Goal: Information Seeking & Learning: Learn about a topic

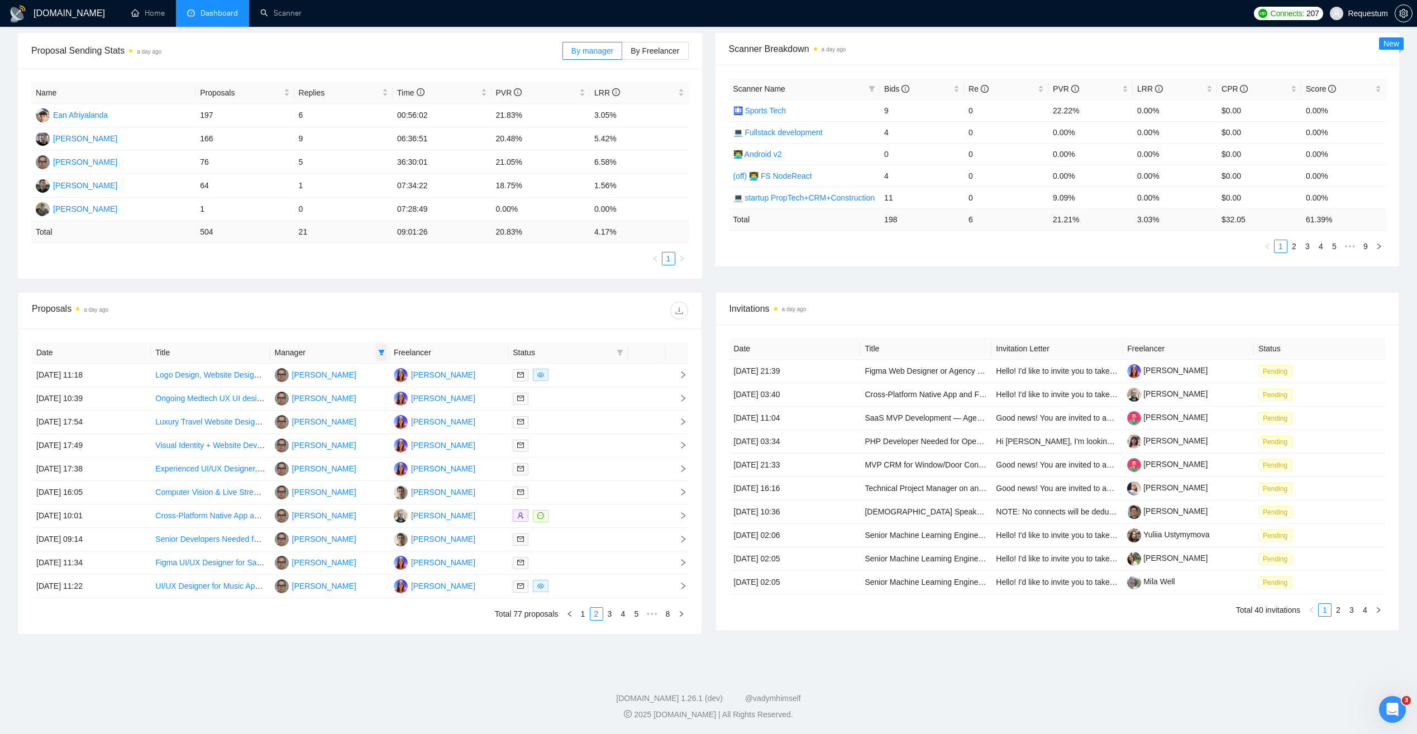
click at [382, 352] on icon "filter" at bounding box center [382, 353] width 6 height 6
click at [359, 479] on span "[PERSON_NAME]" at bounding box center [341, 481] width 78 height 12
checkbox input "true"
click at [329, 378] on span "[PERSON_NAME]" at bounding box center [347, 373] width 64 height 9
checkbox input "false"
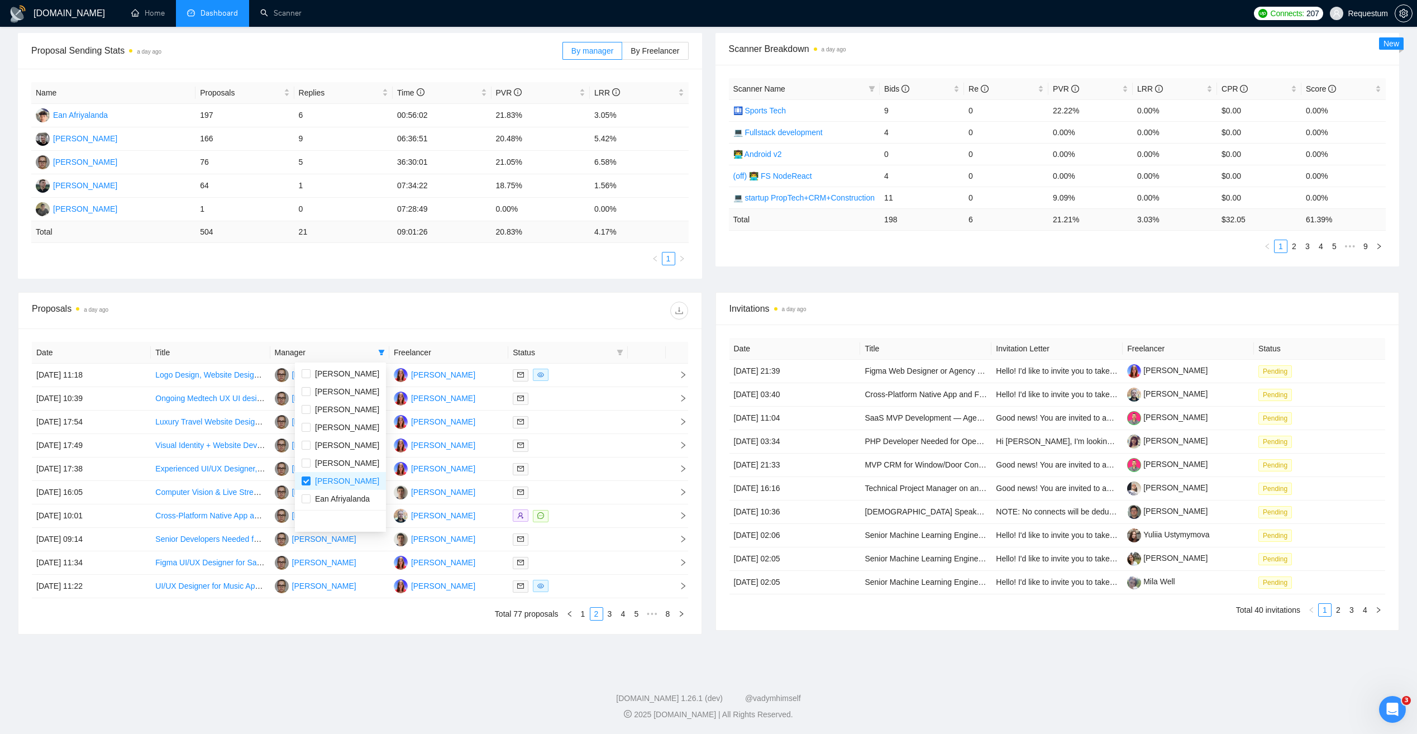
click at [336, 314] on div "Proposals a day ago" at bounding box center [196, 311] width 328 height 18
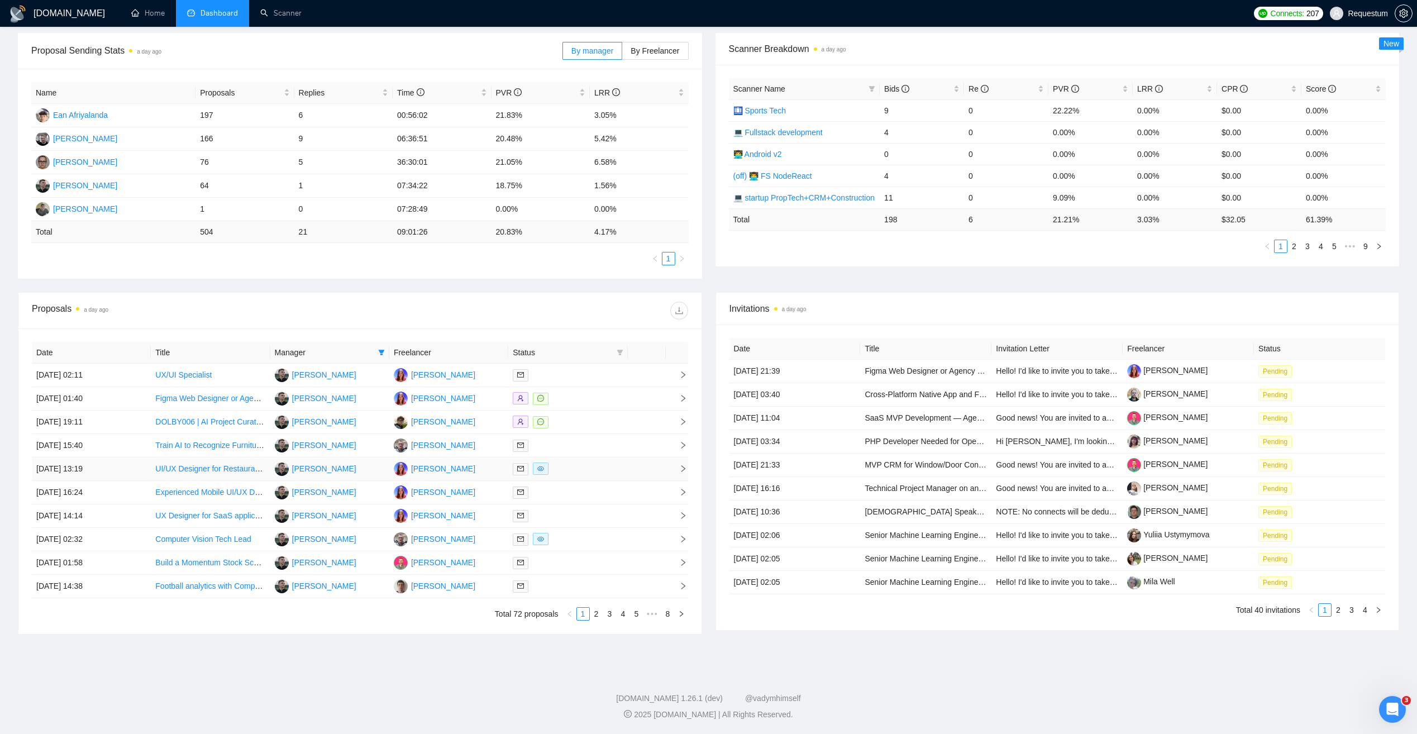
click at [586, 470] on div at bounding box center [568, 468] width 110 height 13
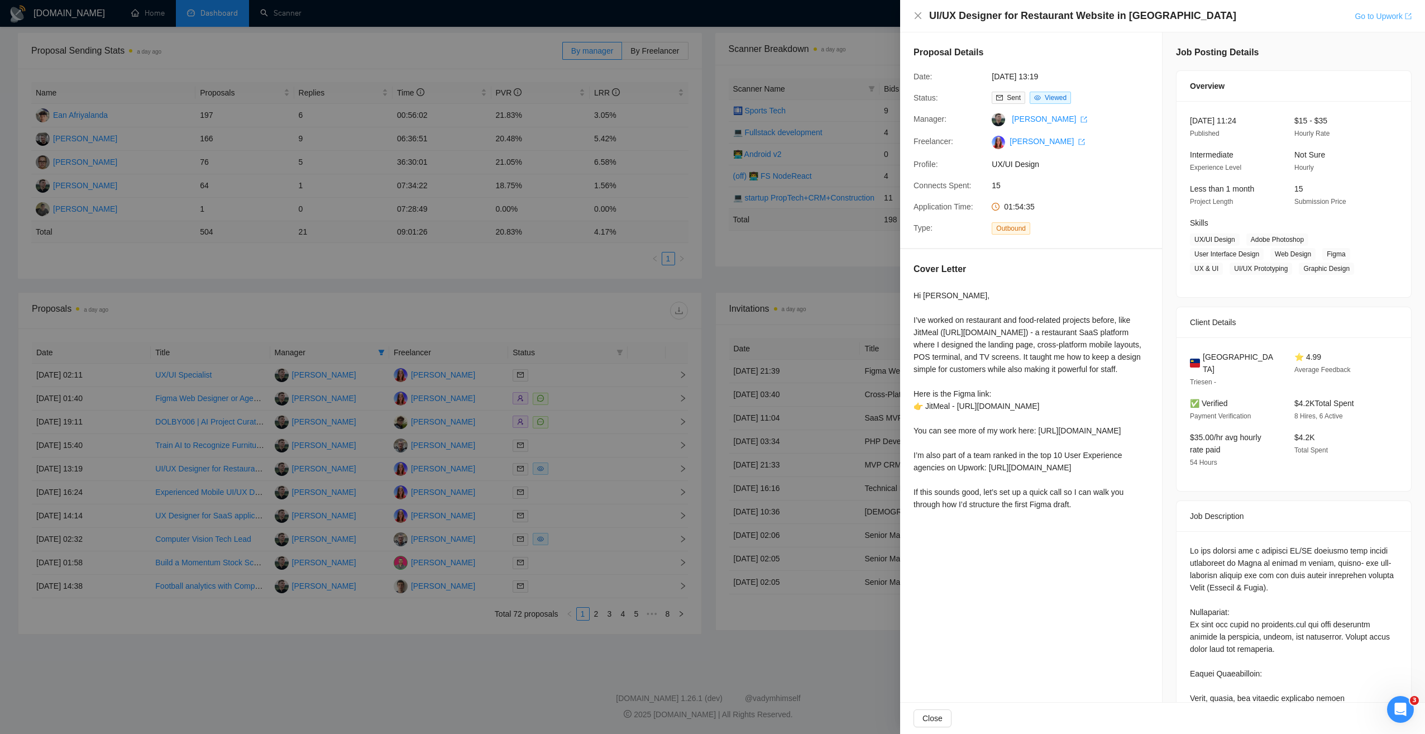
click at [1370, 17] on link "Go to Upwork" at bounding box center [1383, 16] width 57 height 9
drag, startPoint x: 1256, startPoint y: 609, endPoint x: 1304, endPoint y: 610, distance: 48.0
copy div "[DOMAIN_NAME]"
click at [463, 289] on div at bounding box center [712, 367] width 1425 height 734
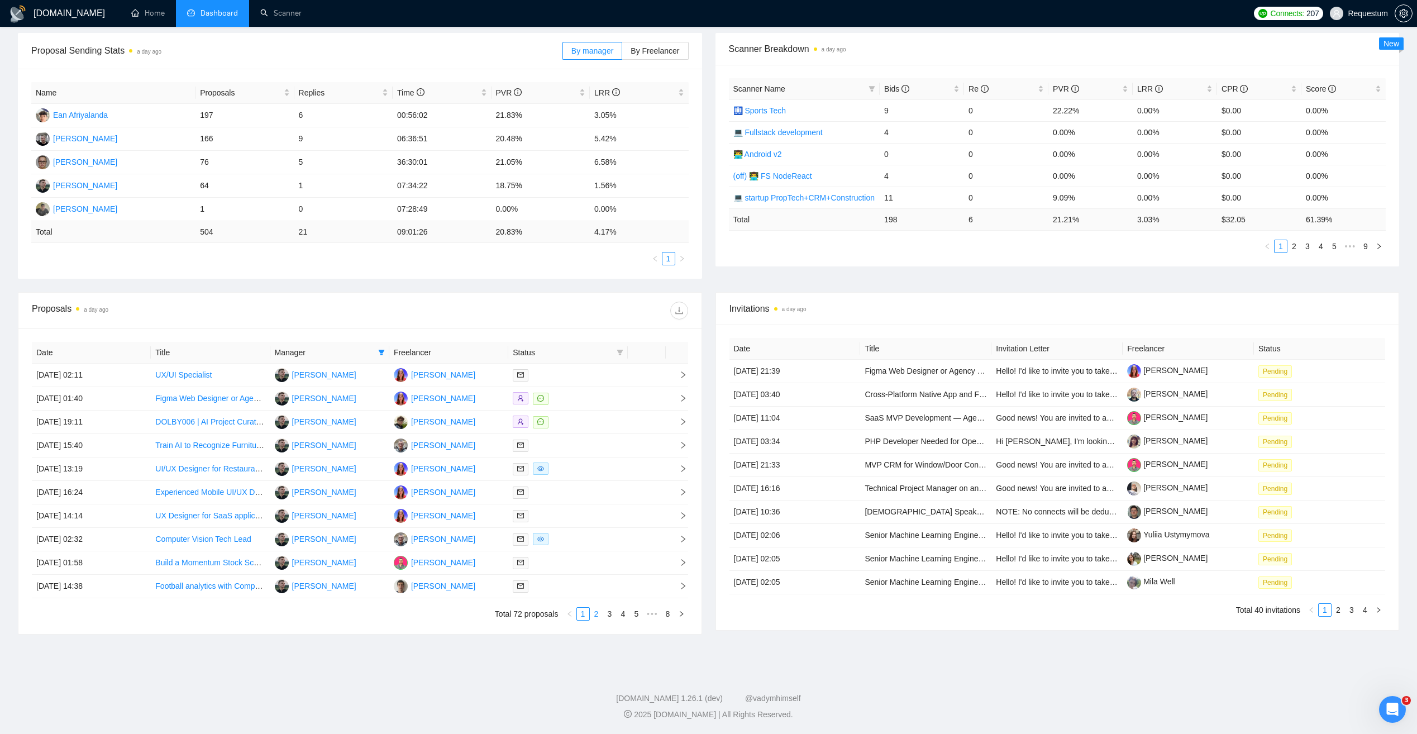
click at [598, 615] on link "2" at bounding box center [596, 614] width 12 height 12
click at [575, 541] on div at bounding box center [568, 539] width 110 height 13
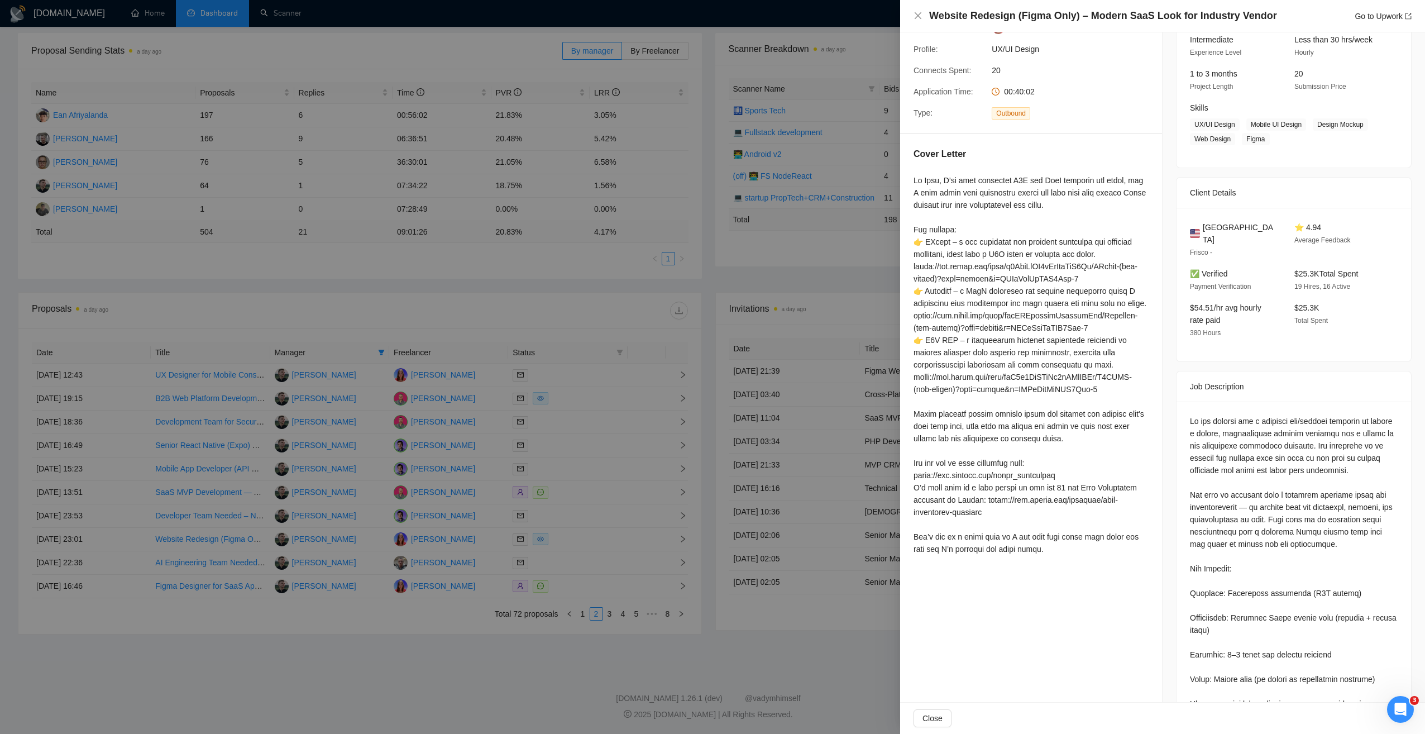
scroll to position [168, 0]
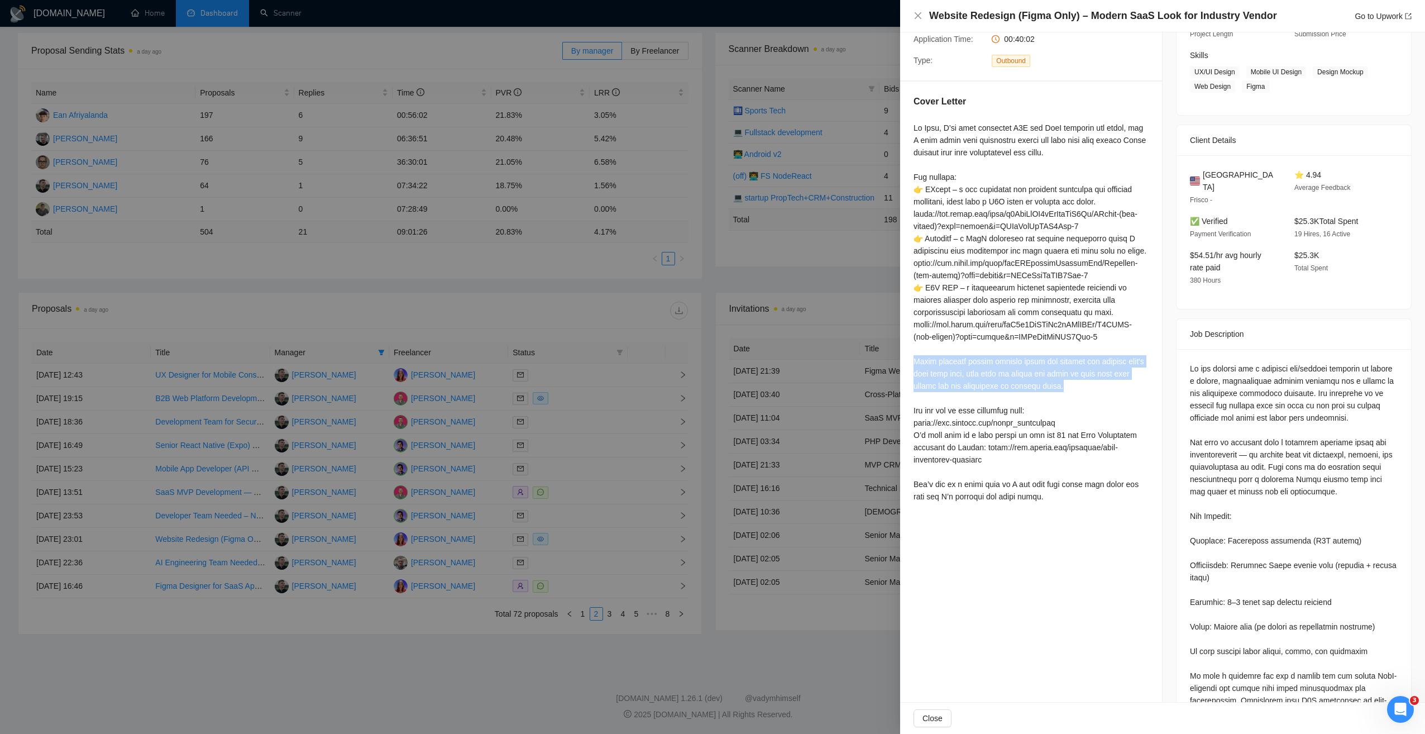
drag, startPoint x: 959, startPoint y: 380, endPoint x: 1095, endPoint y: 402, distance: 137.9
click at [1095, 402] on div at bounding box center [1031, 312] width 235 height 381
drag, startPoint x: 1095, startPoint y: 402, endPoint x: 952, endPoint y: 381, distance: 144.4
click at [952, 381] on div at bounding box center [1031, 312] width 235 height 381
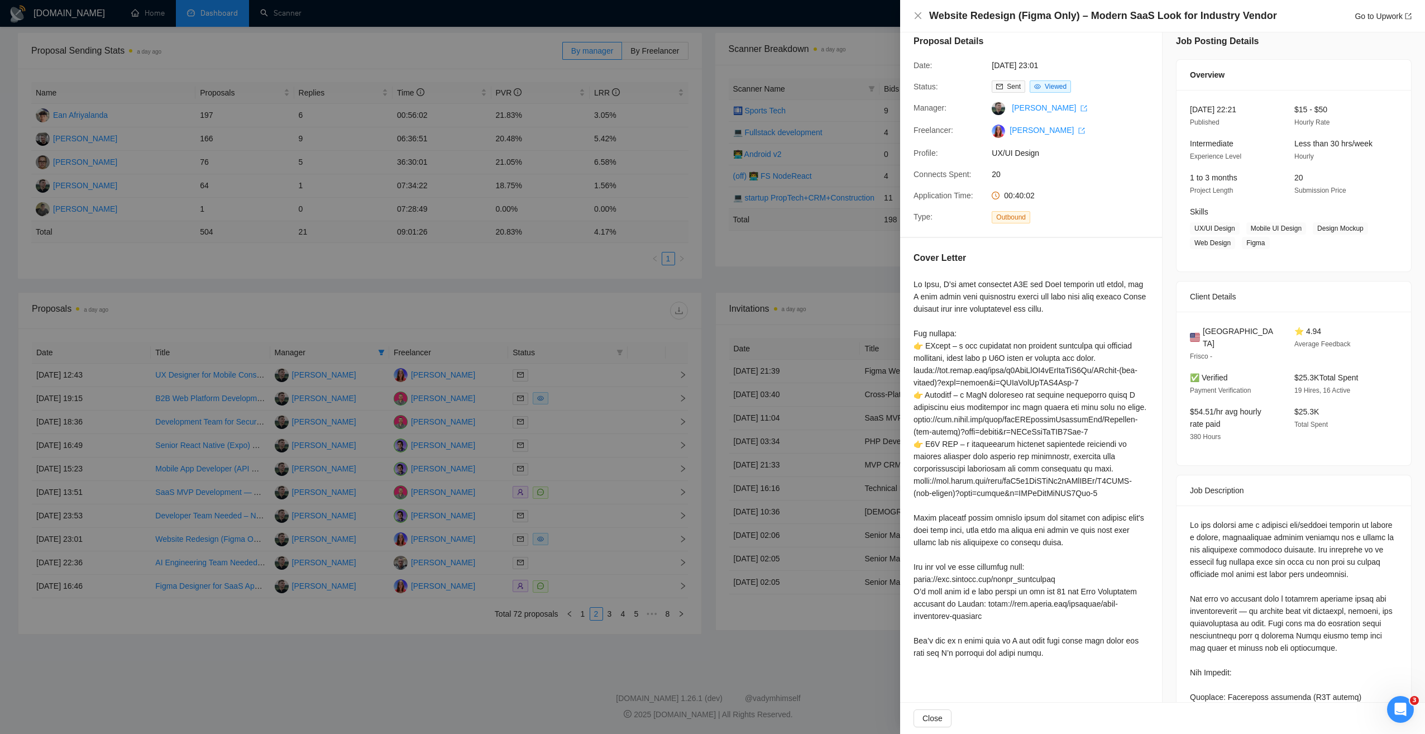
scroll to position [0, 0]
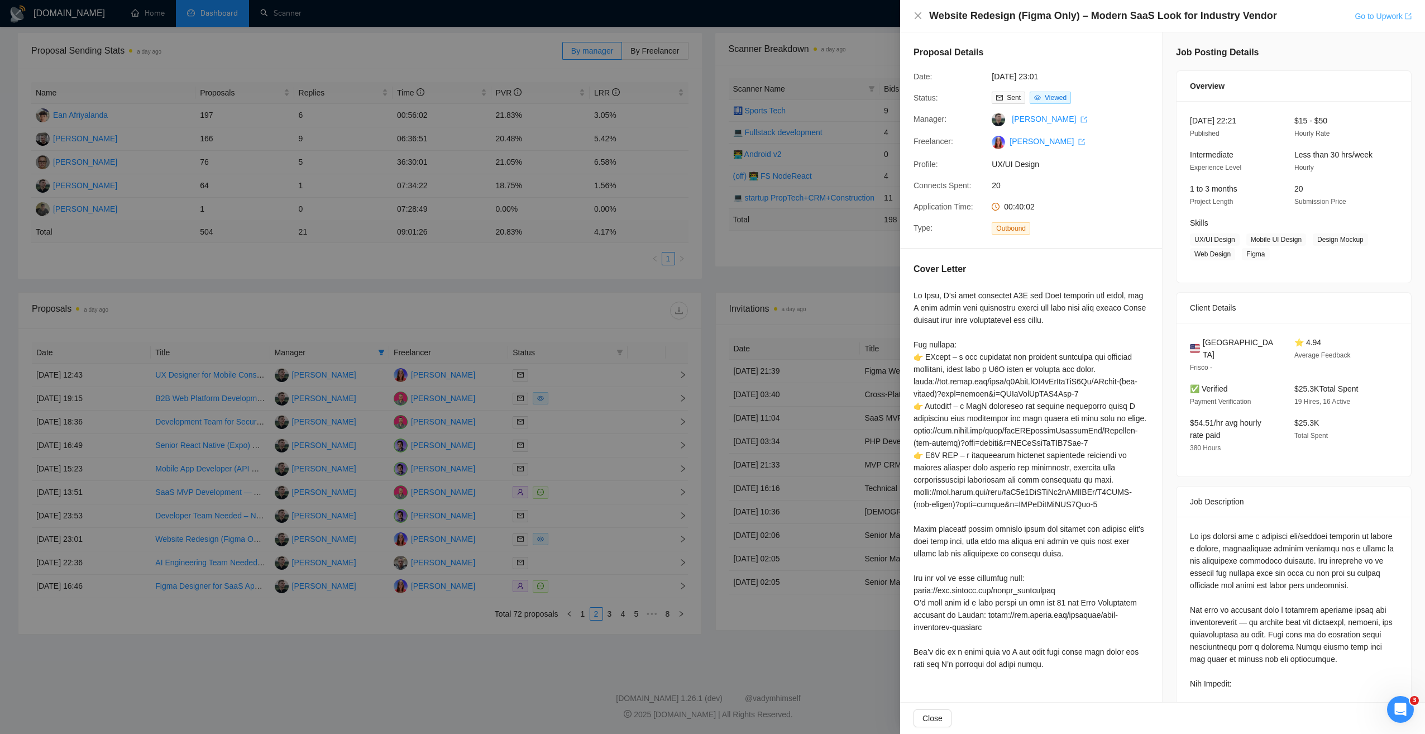
click at [1382, 20] on link "Go to Upwork" at bounding box center [1383, 16] width 57 height 9
click at [410, 56] on div at bounding box center [712, 367] width 1425 height 734
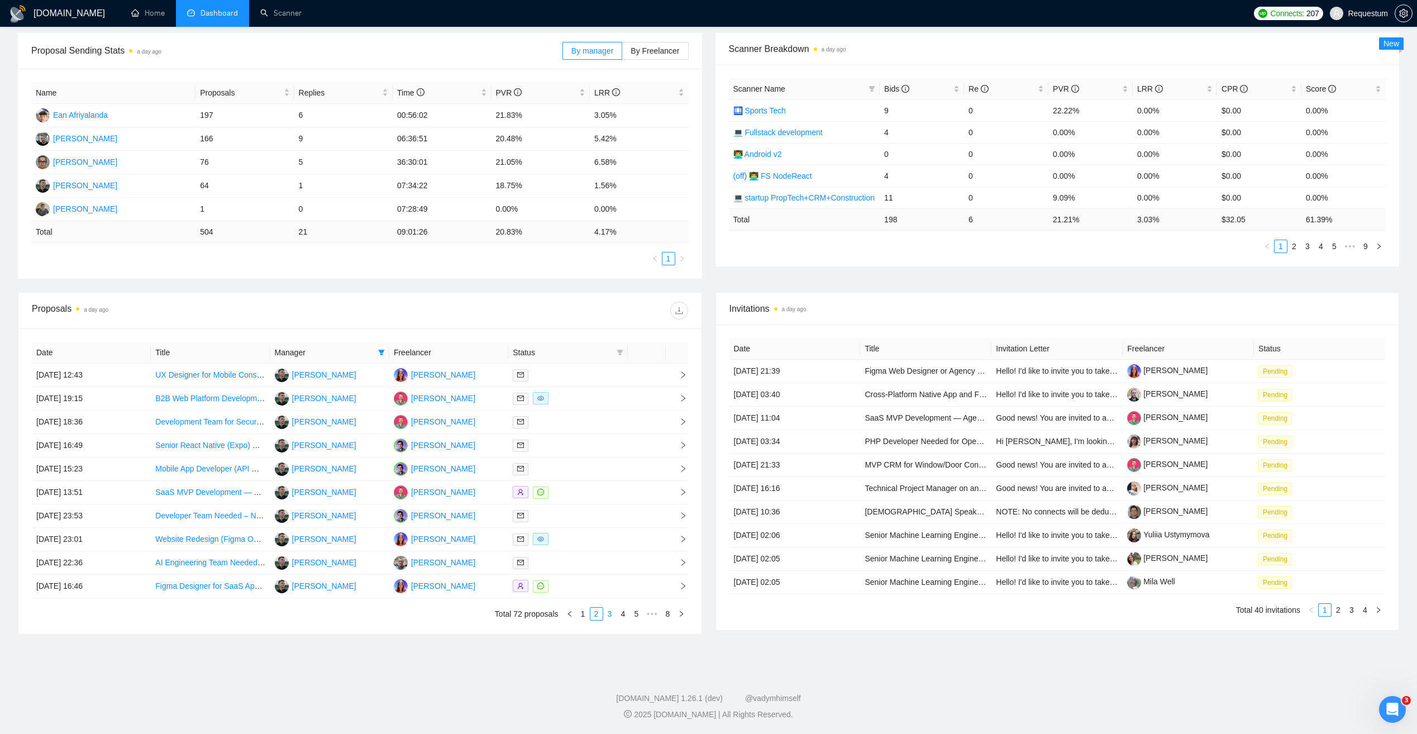
click at [611, 614] on link "3" at bounding box center [610, 614] width 12 height 12
click at [579, 441] on div at bounding box center [568, 445] width 110 height 13
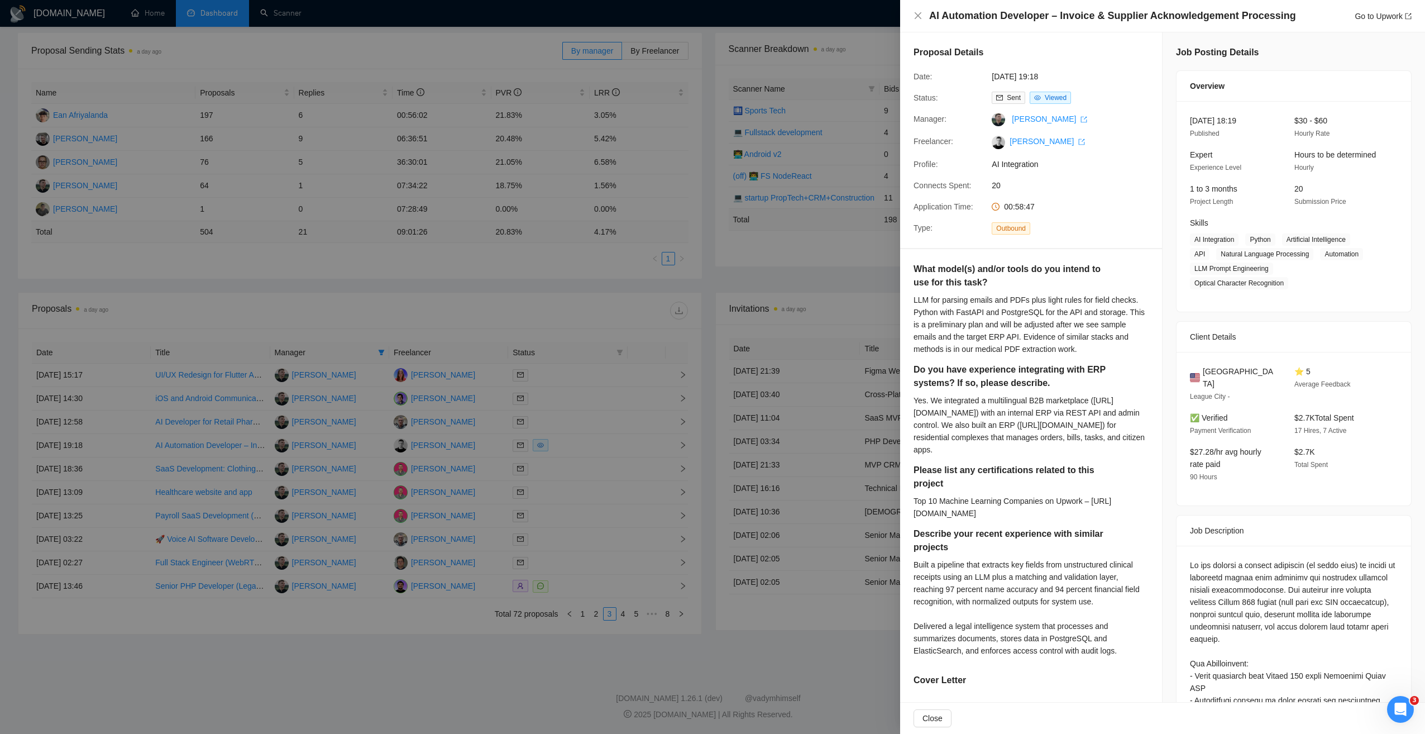
click at [1364, 7] on div "AI Automation Developer – Invoice & Supplier Acknowledgement Processing Go to U…" at bounding box center [1162, 16] width 525 height 32
click at [1369, 13] on link "Go to Upwork" at bounding box center [1383, 16] width 57 height 9
click at [1378, 10] on div "Go to Upwork" at bounding box center [1383, 16] width 57 height 12
click at [1377, 13] on link "Go to Upwork" at bounding box center [1383, 16] width 57 height 9
drag, startPoint x: 321, startPoint y: 273, endPoint x: 327, endPoint y: 274, distance: 5.7
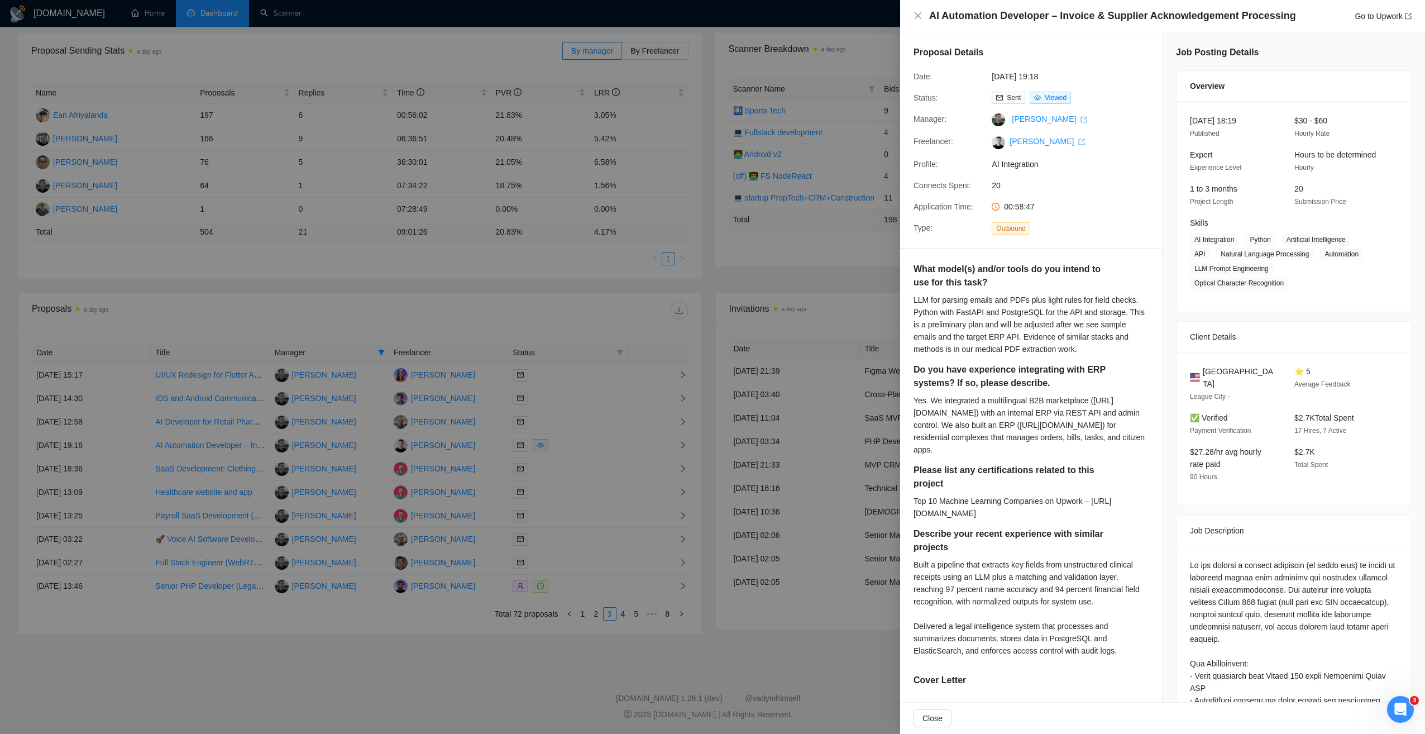
click at [322, 273] on div at bounding box center [712, 367] width 1425 height 734
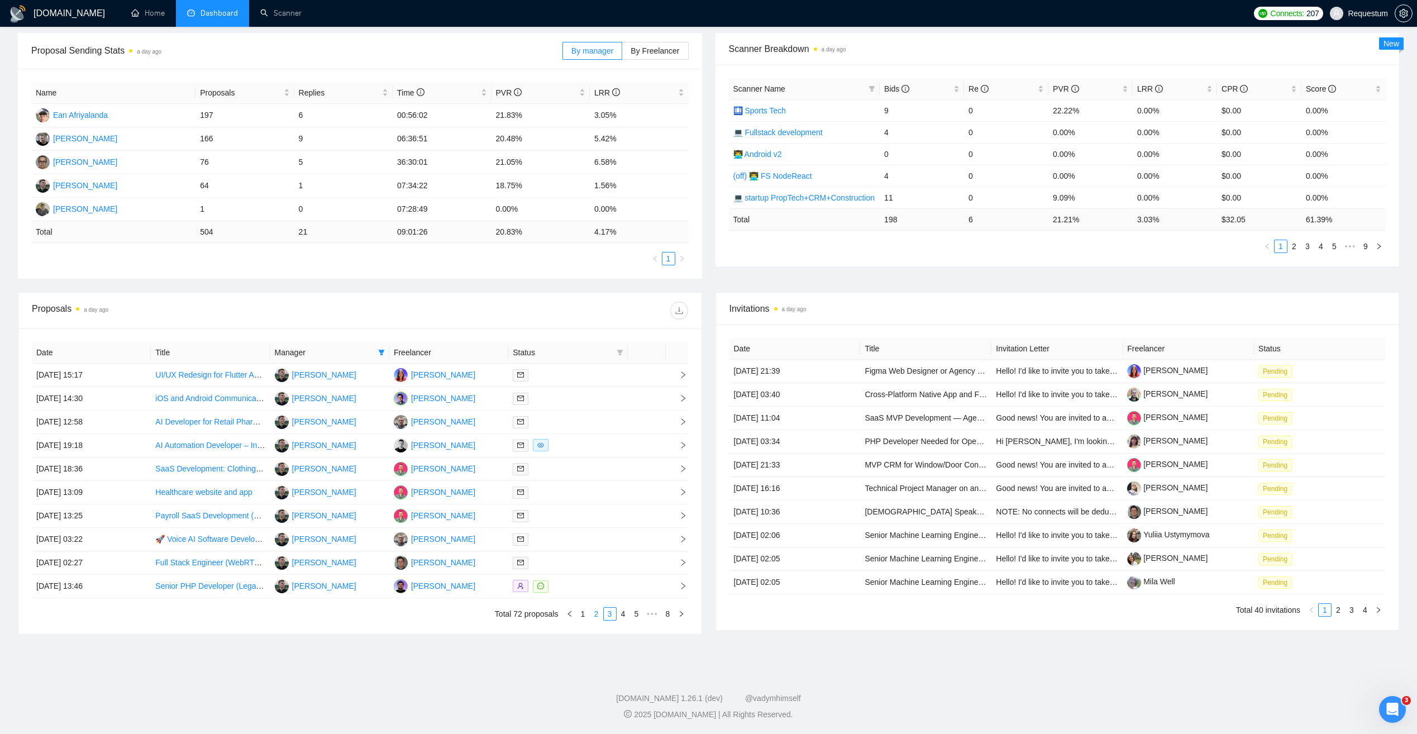
click at [598, 614] on link "2" at bounding box center [596, 614] width 12 height 12
click at [577, 532] on td at bounding box center [567, 539] width 119 height 23
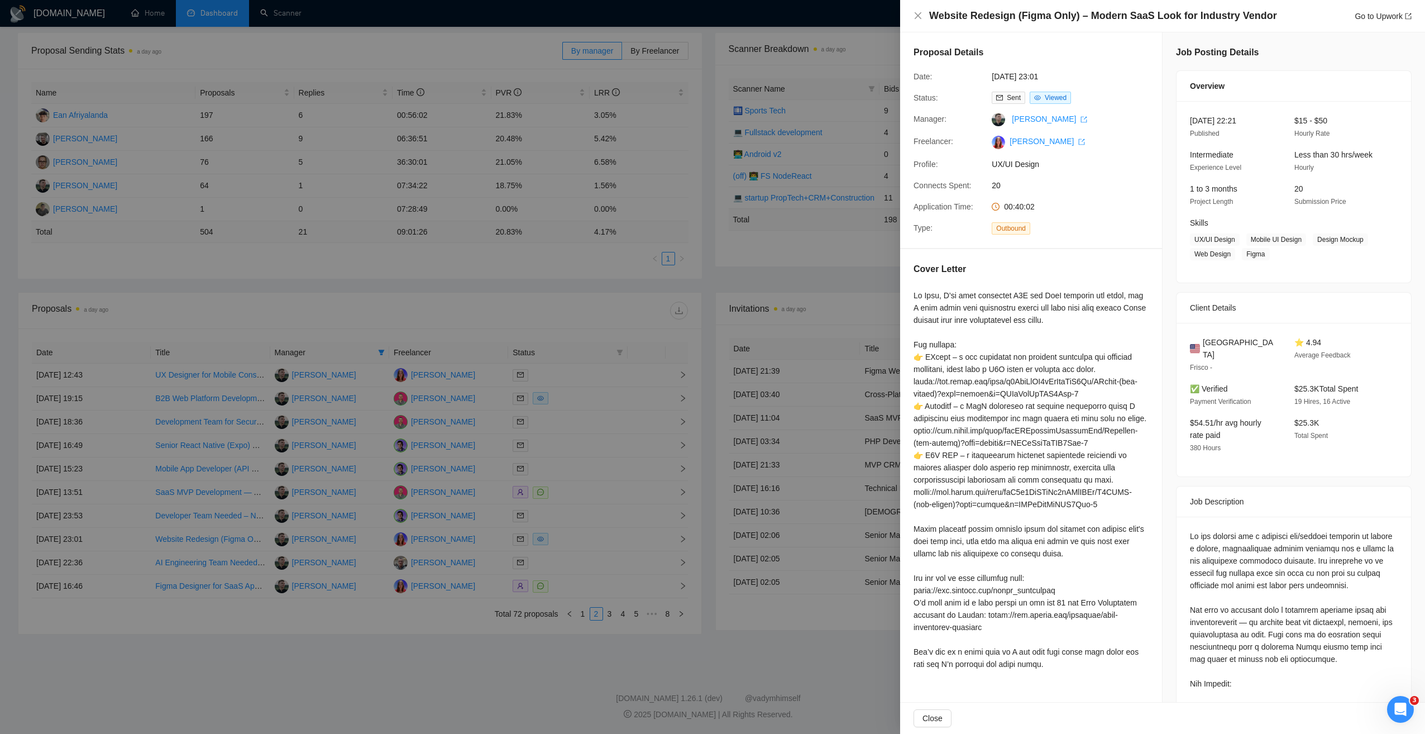
click at [452, 276] on div at bounding box center [712, 367] width 1425 height 734
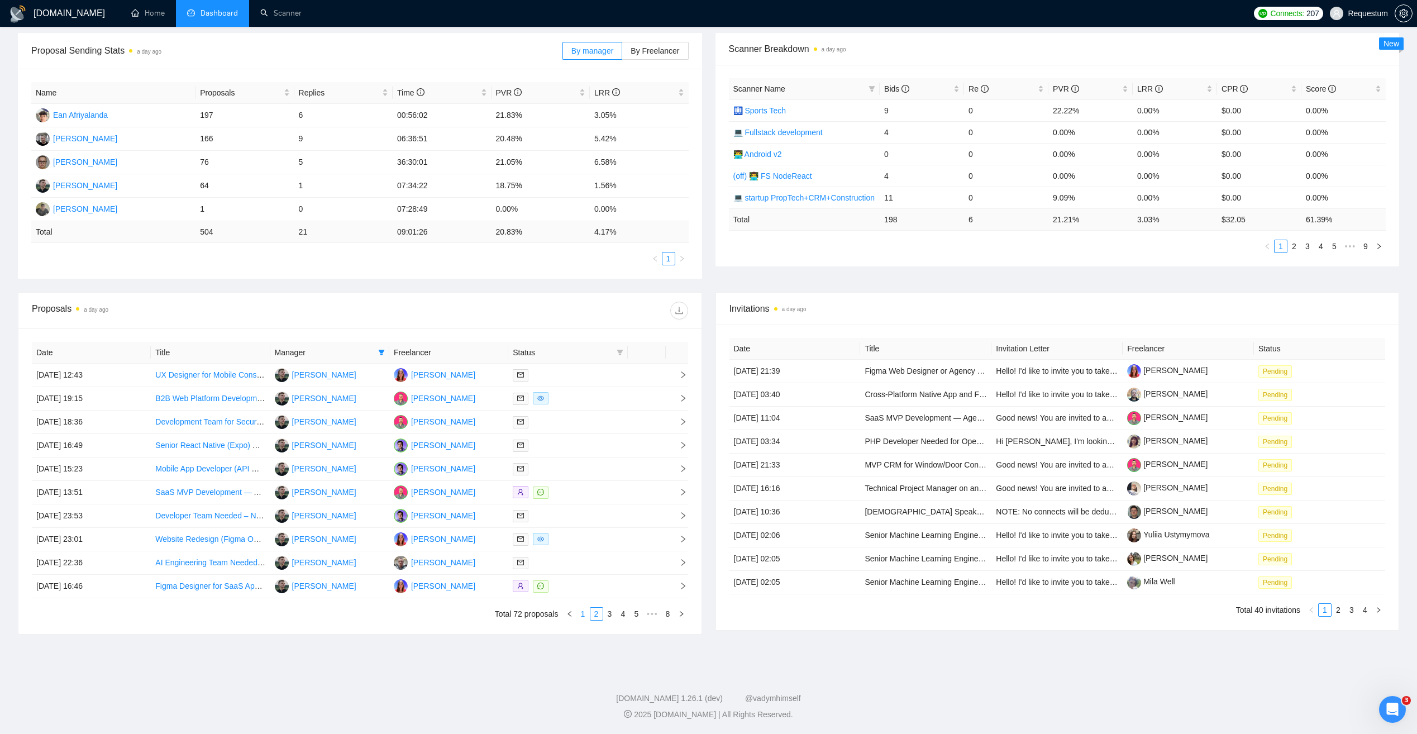
click at [582, 615] on link "1" at bounding box center [583, 614] width 12 height 12
click at [585, 436] on td at bounding box center [567, 445] width 119 height 23
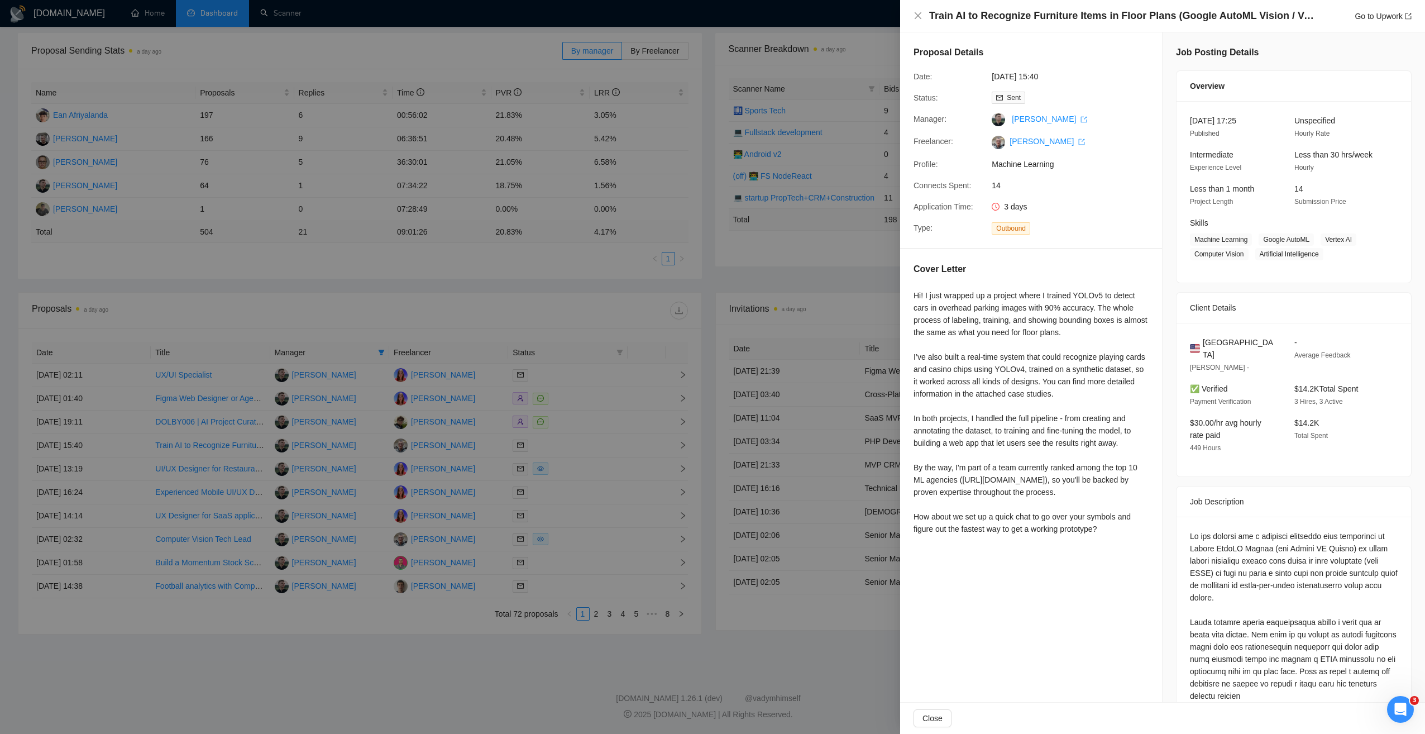
click at [585, 415] on div at bounding box center [712, 367] width 1425 height 734
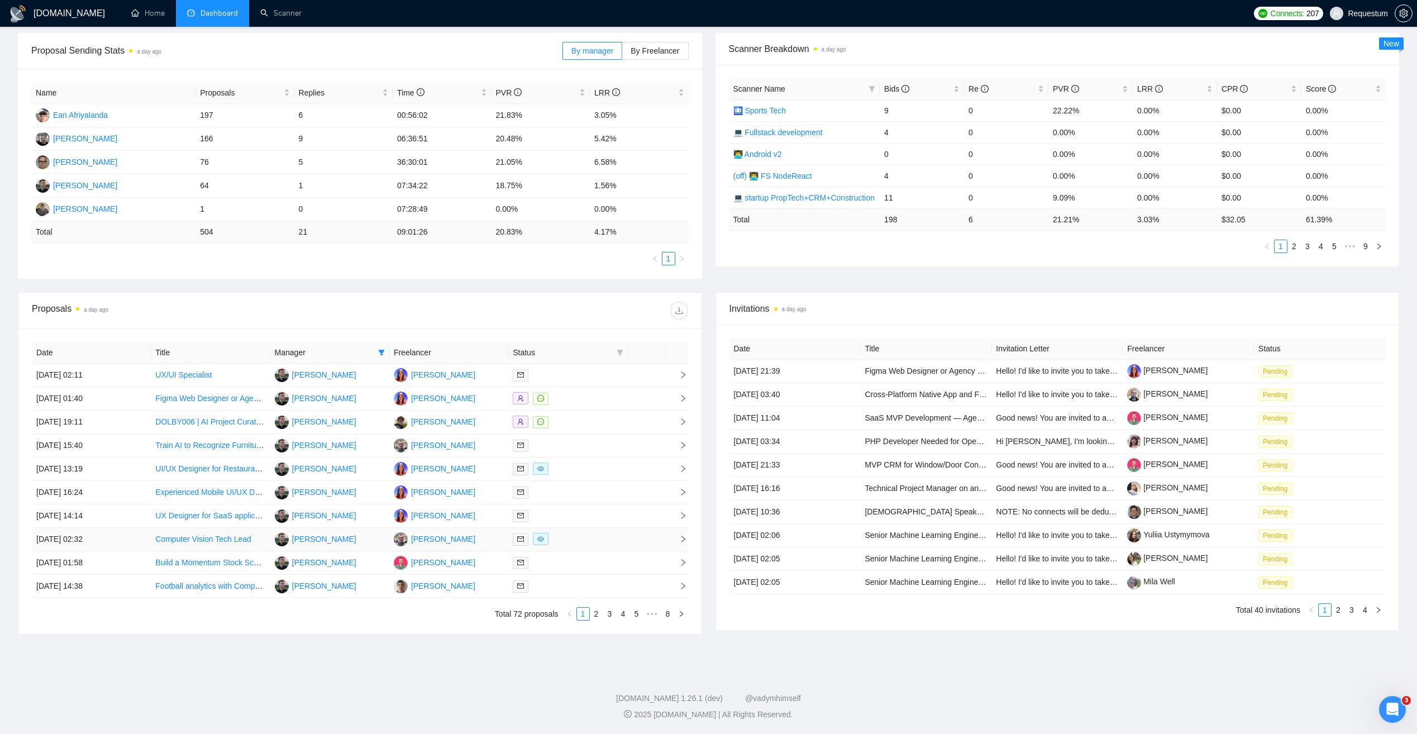
click at [597, 540] on div at bounding box center [568, 539] width 110 height 13
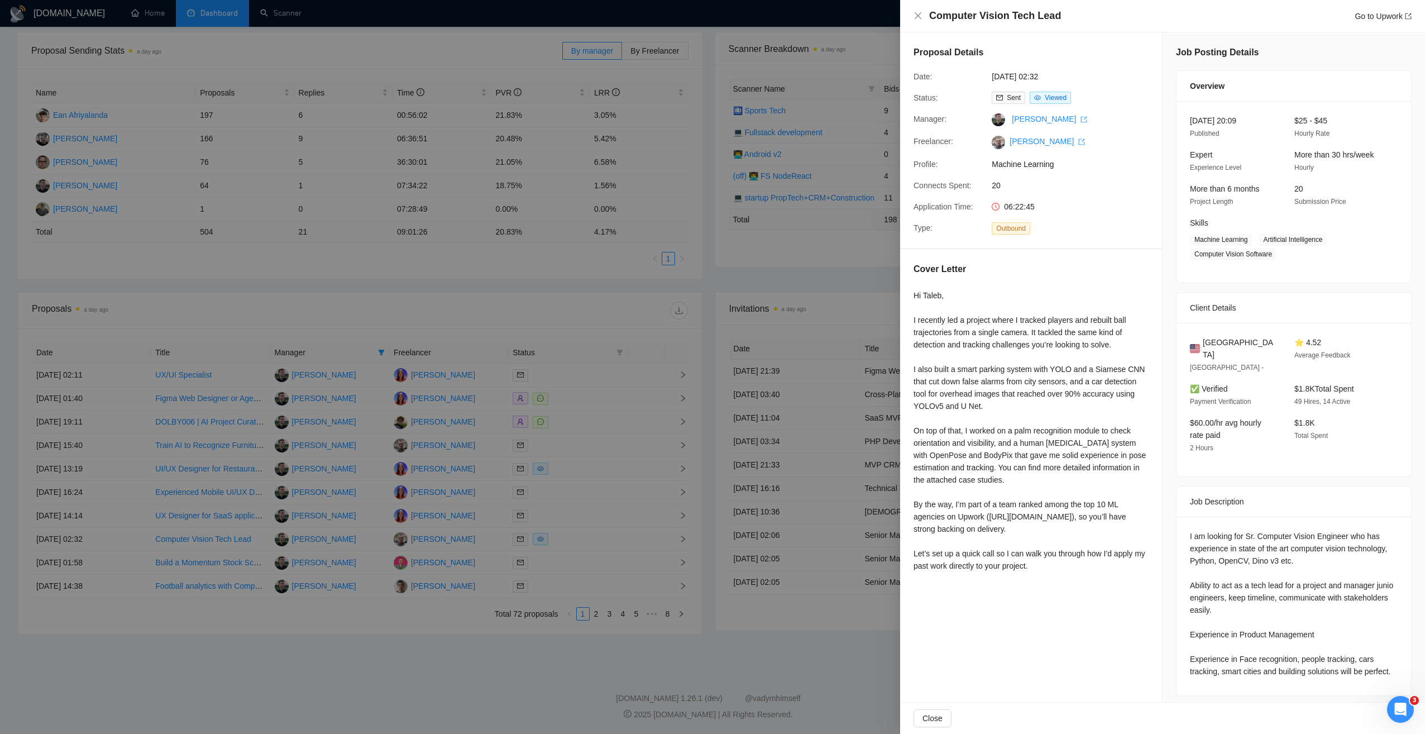
click at [589, 690] on div at bounding box center [712, 367] width 1425 height 734
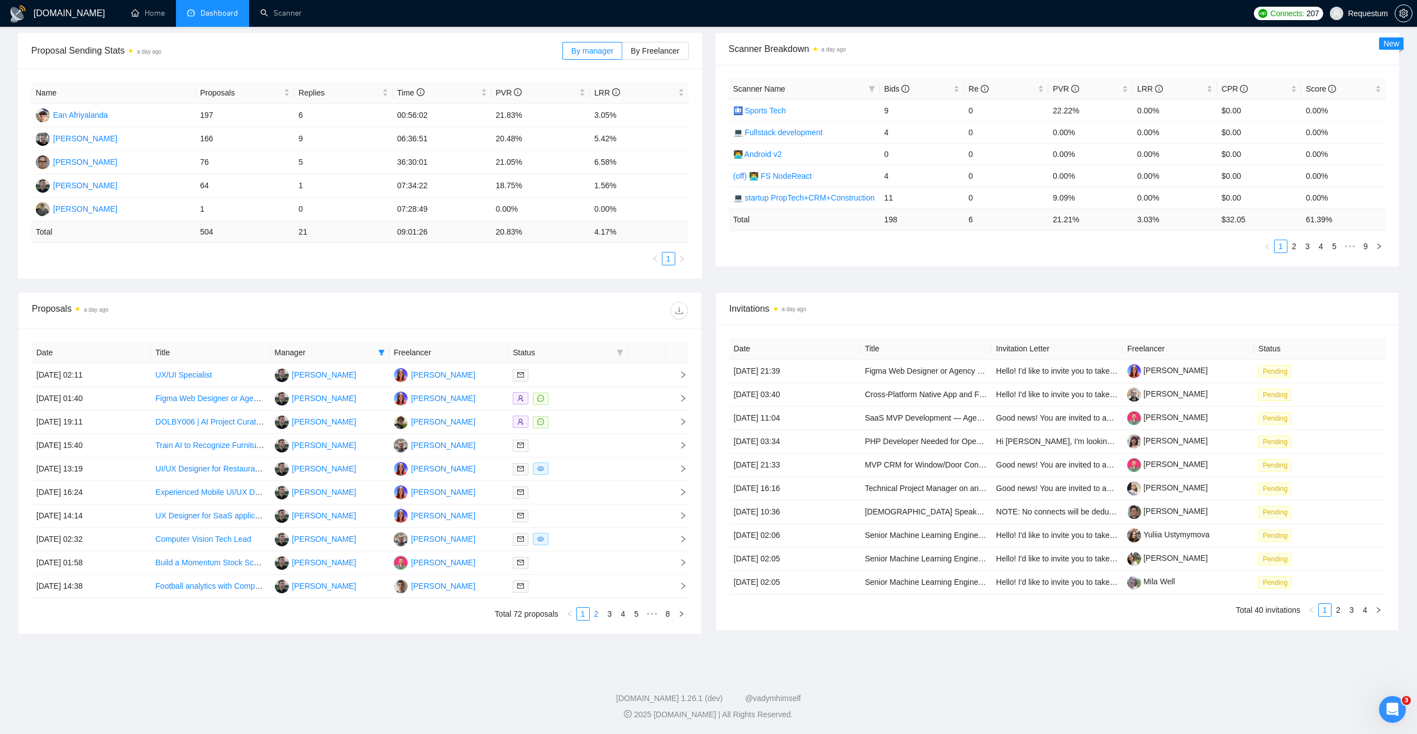
click at [598, 613] on link "2" at bounding box center [596, 614] width 12 height 12
click at [575, 539] on div at bounding box center [568, 539] width 110 height 13
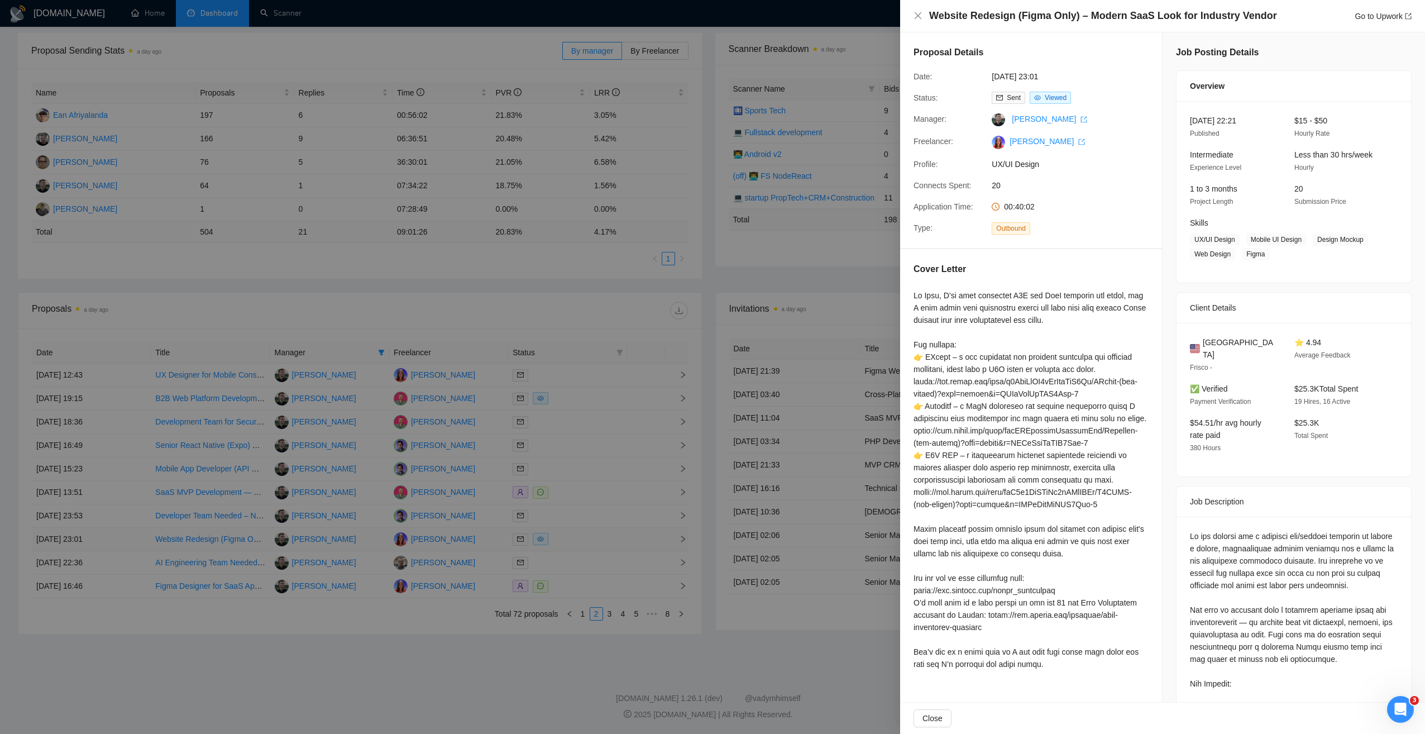
click at [575, 539] on div at bounding box center [712, 367] width 1425 height 734
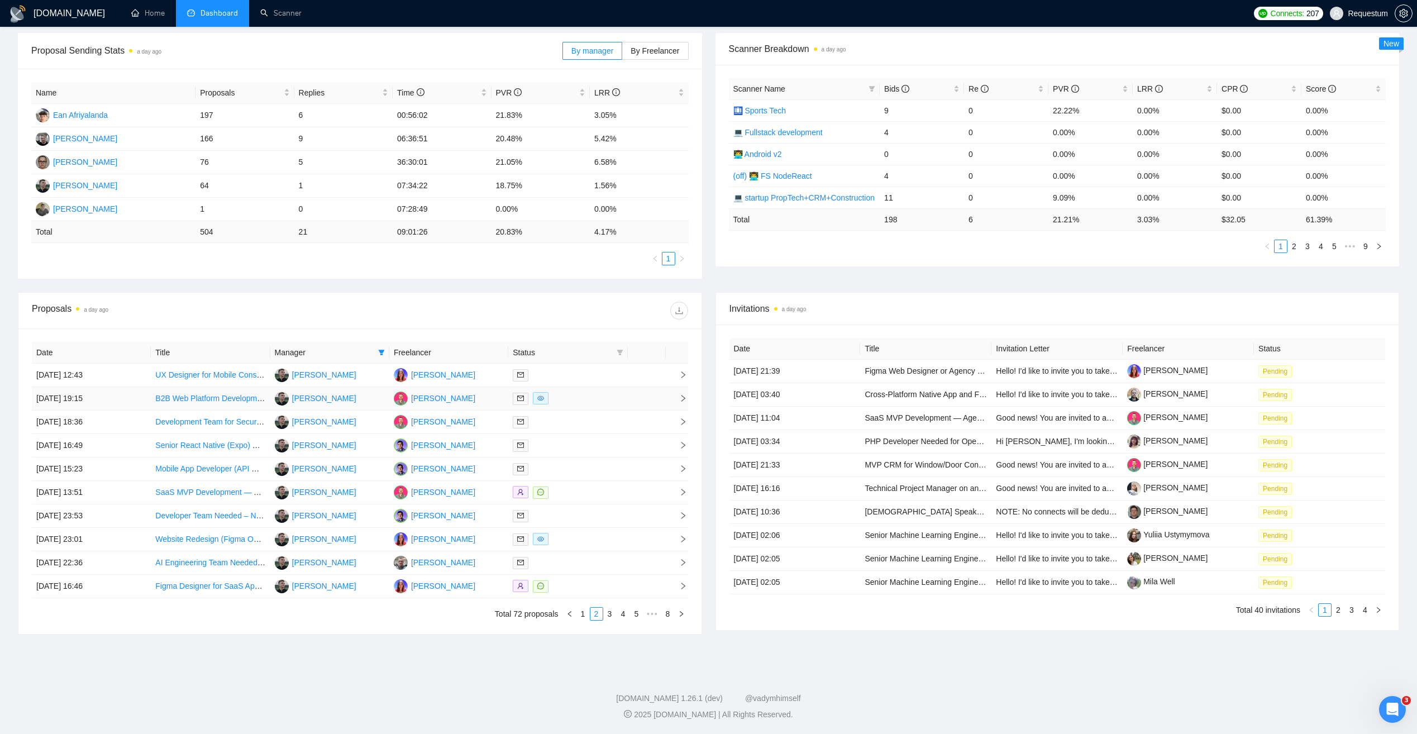
click at [576, 402] on div at bounding box center [568, 398] width 110 height 13
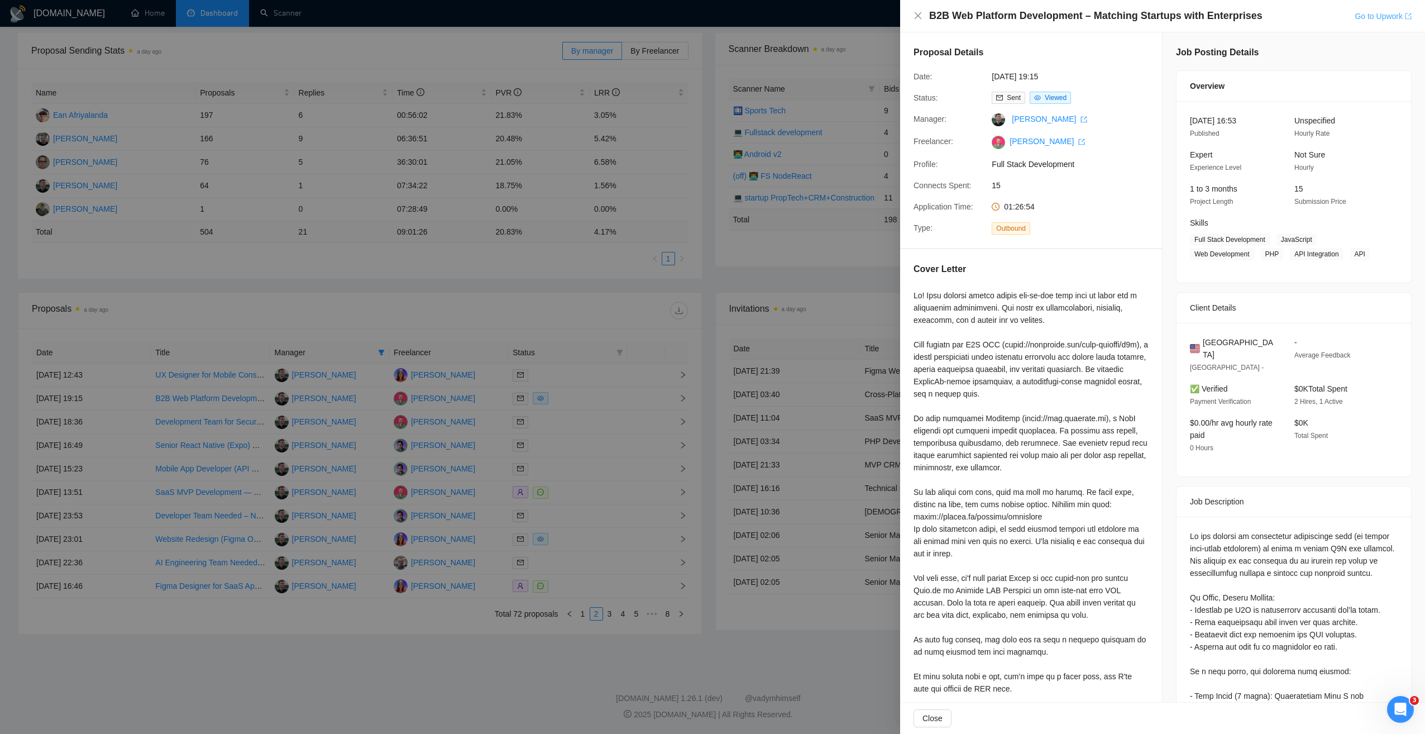
click at [1391, 16] on link "Go to Upwork" at bounding box center [1383, 16] width 57 height 9
click at [429, 665] on div at bounding box center [712, 367] width 1425 height 734
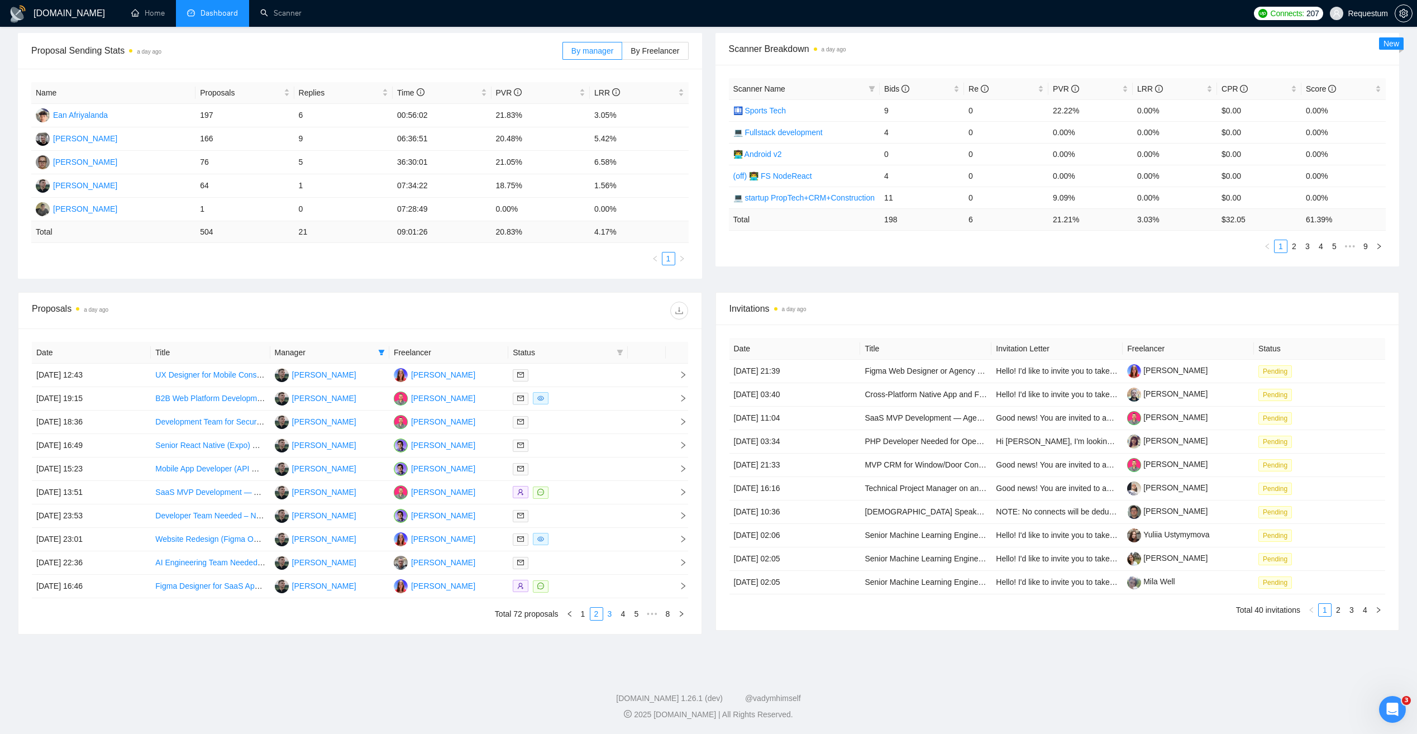
click at [611, 615] on link "3" at bounding box center [610, 614] width 12 height 12
click at [580, 442] on div at bounding box center [568, 445] width 110 height 13
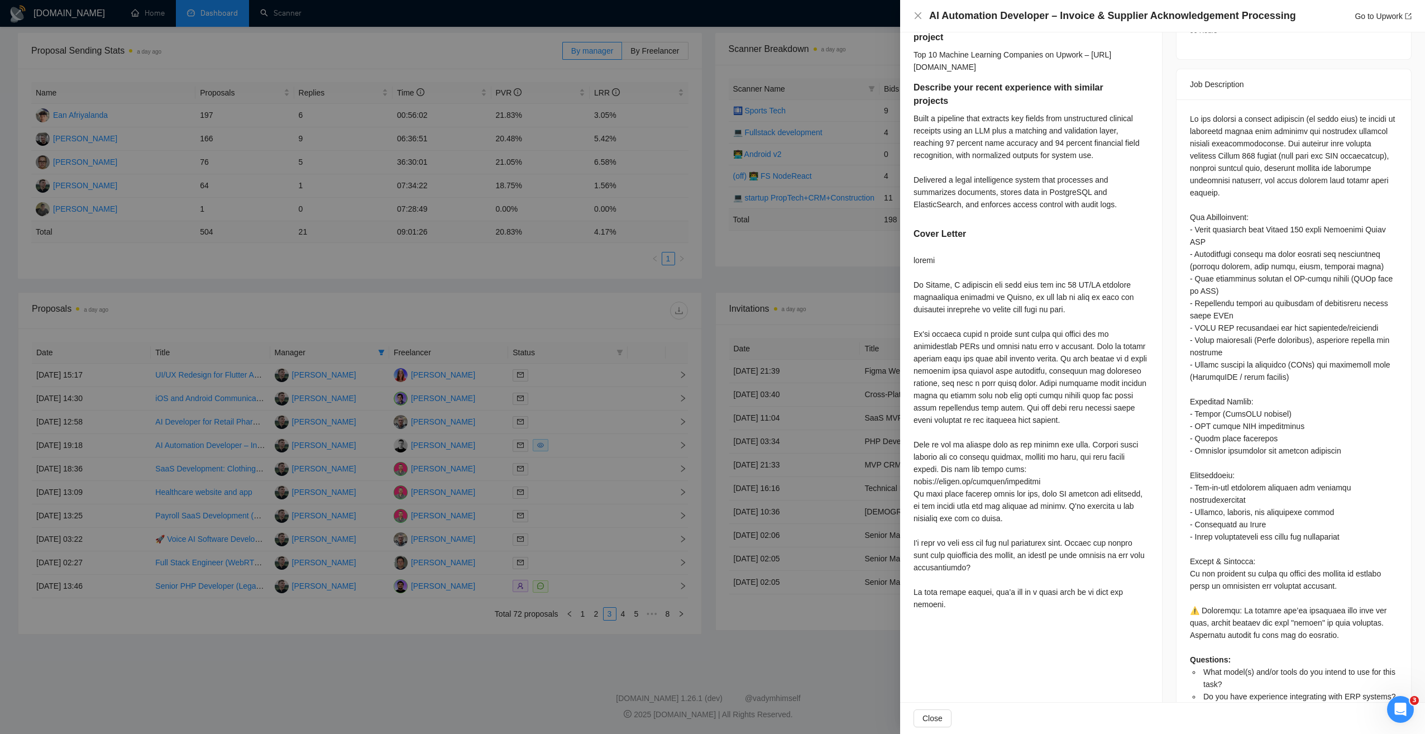
scroll to position [447, 0]
